Goal: Information Seeking & Learning: Learn about a topic

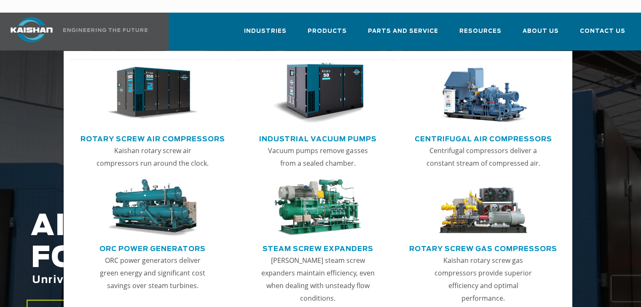
click at [195, 132] on link "Rotary Screw Air Compressors" at bounding box center [152, 138] width 144 height 13
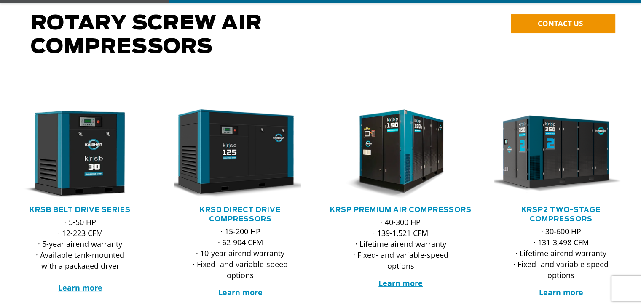
scroll to position [126, 0]
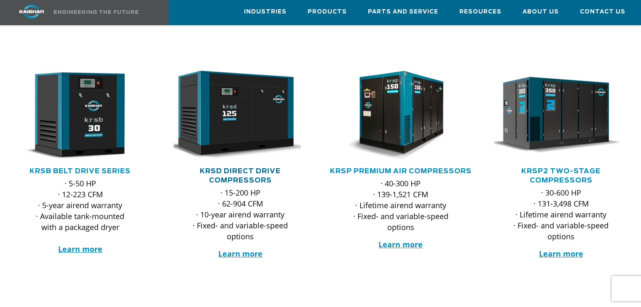
click at [266, 168] on link "KRSD Direct Drive Compressors" at bounding box center [240, 176] width 81 height 16
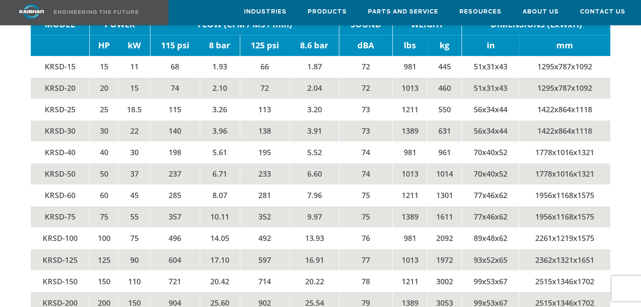
scroll to position [1348, 0]
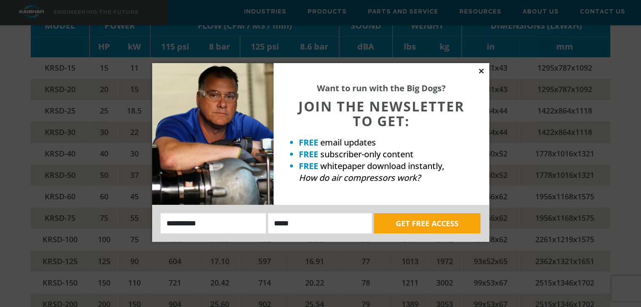
click at [482, 70] on icon at bounding box center [481, 71] width 8 height 8
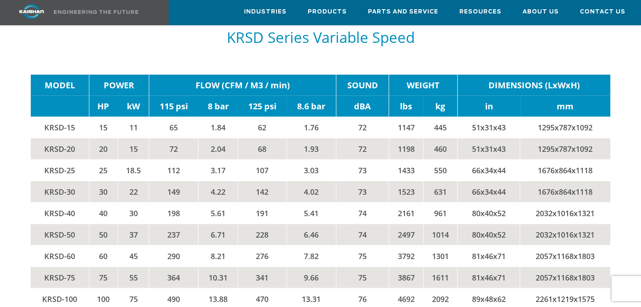
scroll to position [1727, 0]
